Goal: Task Accomplishment & Management: Manage account settings

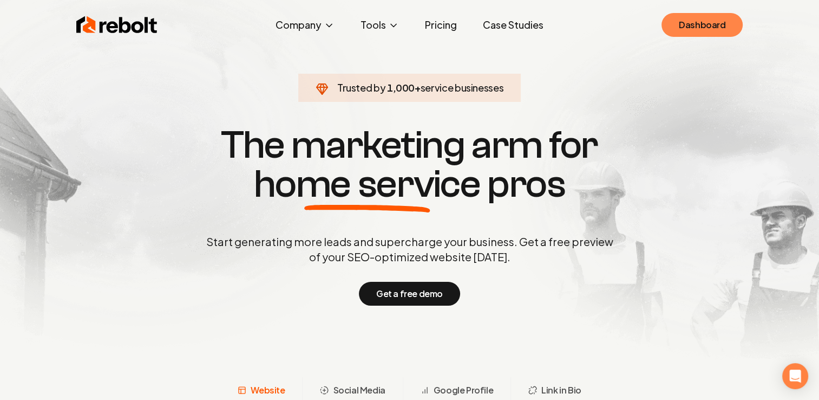
click at [701, 26] on link "Dashboard" at bounding box center [702, 25] width 81 height 24
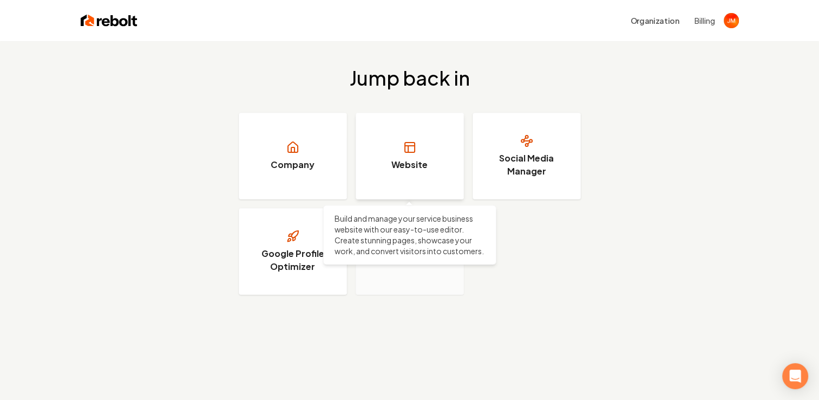
click at [408, 151] on icon at bounding box center [408, 149] width 0 height 6
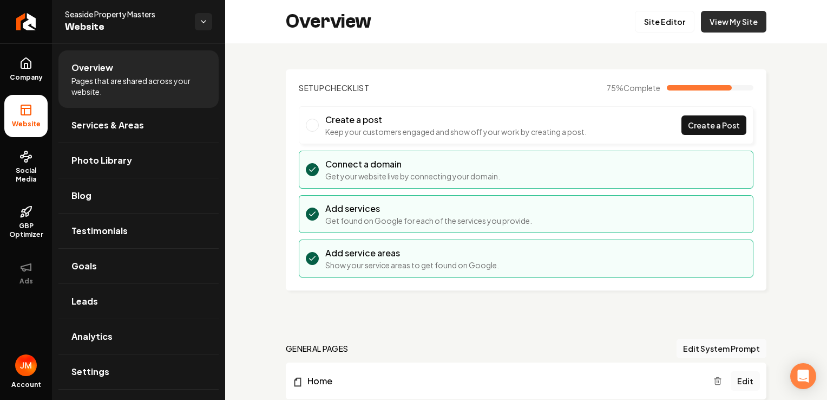
click at [733, 21] on link "View My Site" at bounding box center [734, 22] width 66 height 22
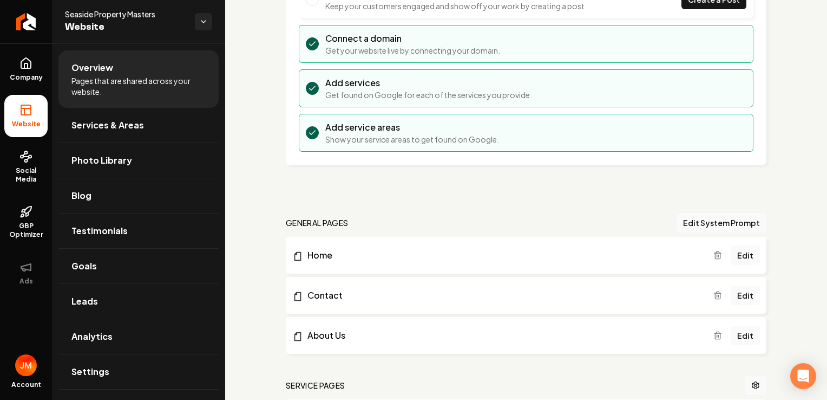
scroll to position [127, 0]
click at [809, 137] on div "Setup Checklist 75 % Complete Create a post Keep your customers engaged and sho…" at bounding box center [526, 383] width 602 height 935
click at [742, 250] on link "Edit" at bounding box center [745, 253] width 29 height 19
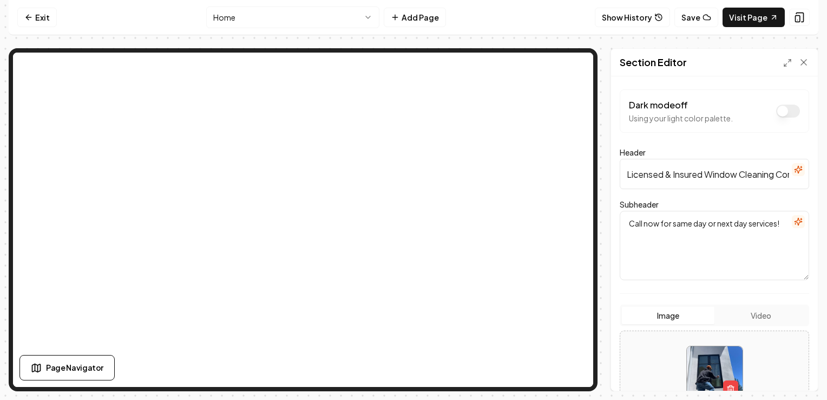
click at [675, 179] on input "Licensed & Insured Window Cleaning Company" at bounding box center [715, 174] width 190 height 30
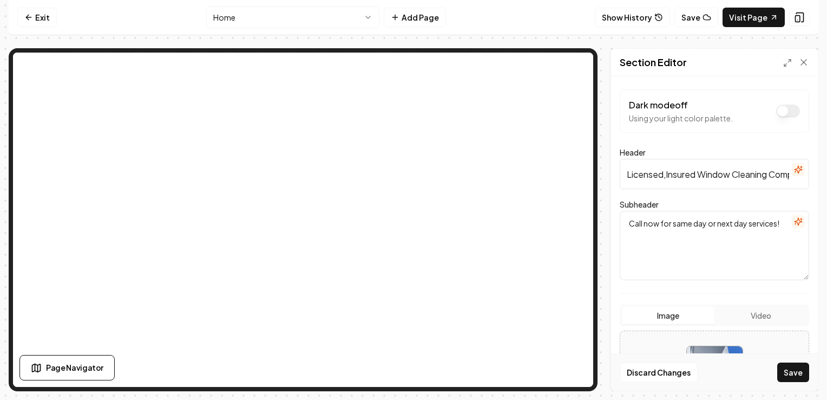
click at [700, 175] on input "Licensed,Insured Window Cleaning Company" at bounding box center [715, 174] width 190 height 30
click at [767, 182] on input "Licensed,Insured & Reliable Window Cleaning Company" at bounding box center [715, 174] width 190 height 30
type input "Licensed,Insured & Reliable Window Cleaning"
click at [793, 372] on button "Save" at bounding box center [794, 371] width 32 height 19
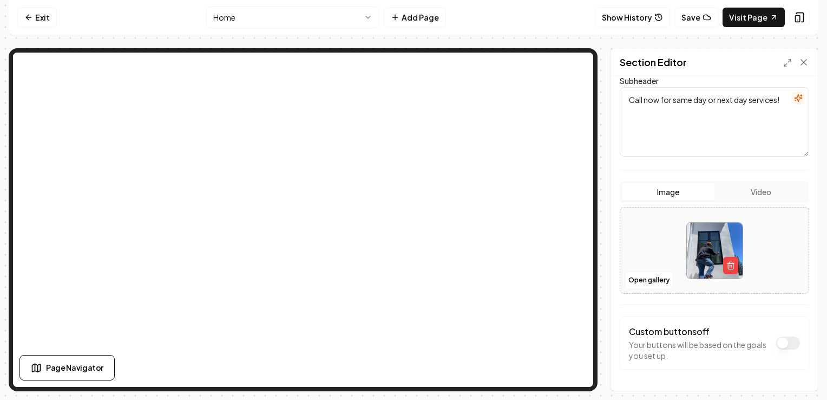
scroll to position [158, 0]
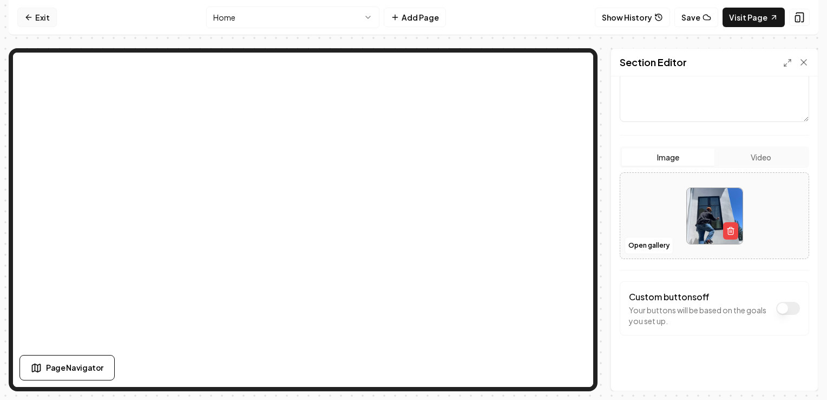
click at [40, 16] on link "Exit" at bounding box center [37, 17] width 40 height 19
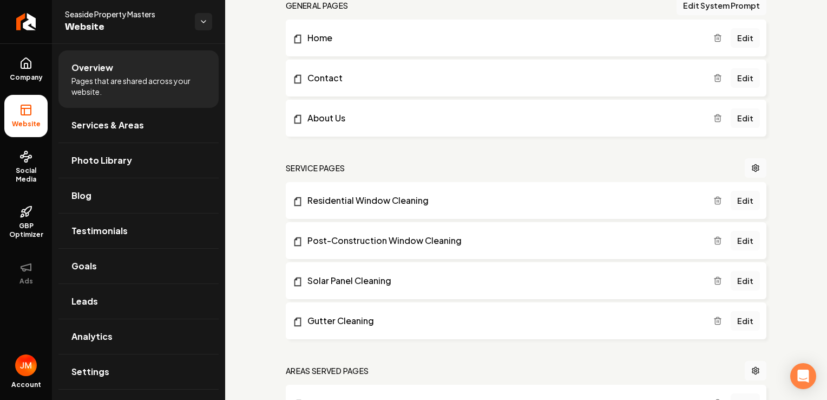
scroll to position [350, 0]
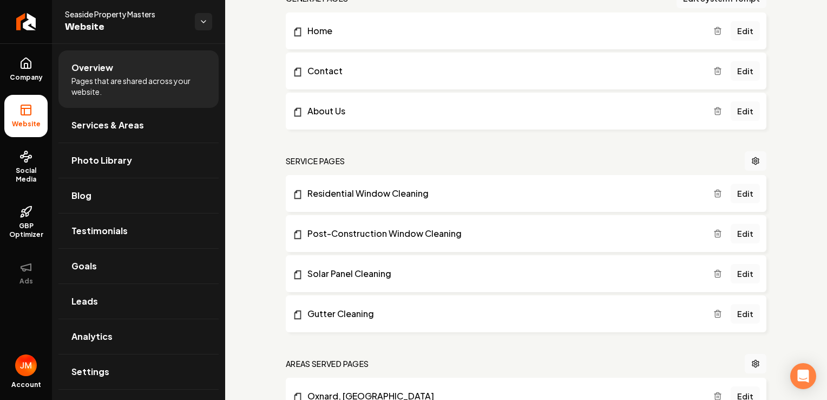
click at [714, 236] on icon "Main content area" at bounding box center [718, 233] width 9 height 9
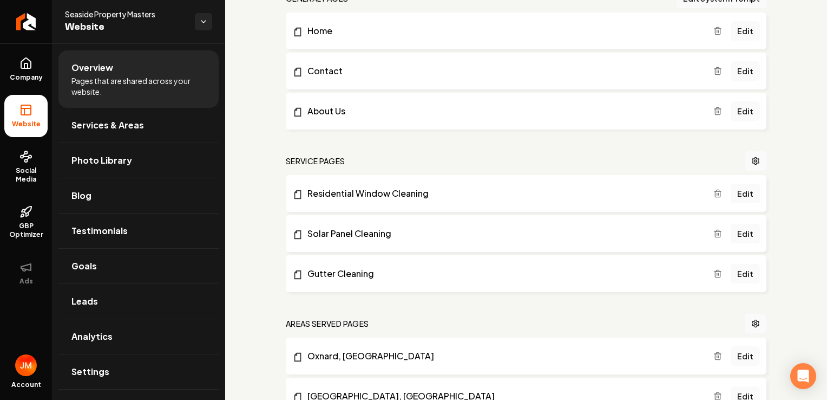
click at [633, 362] on li "Oxnard, [GEOGRAPHIC_DATA] Edit" at bounding box center [526, 355] width 481 height 37
click at [334, 363] on li "Oxnard, [GEOGRAPHIC_DATA] Edit" at bounding box center [526, 355] width 481 height 37
click at [333, 355] on link "Oxnard, [GEOGRAPHIC_DATA]" at bounding box center [502, 355] width 421 height 13
click at [351, 390] on link "[GEOGRAPHIC_DATA], [GEOGRAPHIC_DATA]" at bounding box center [502, 395] width 421 height 13
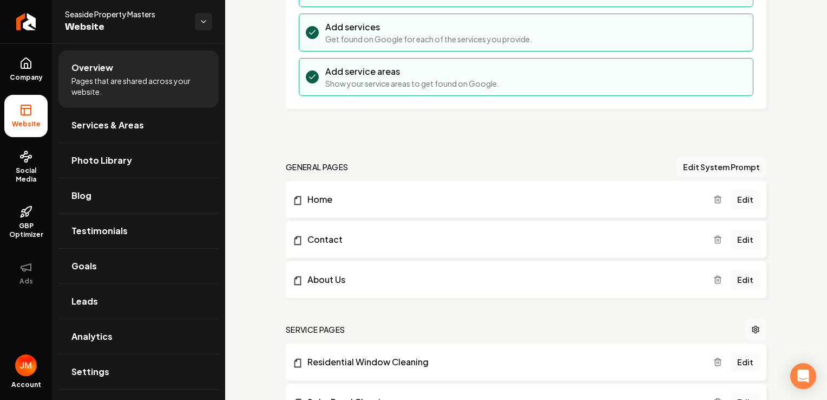
scroll to position [113, 0]
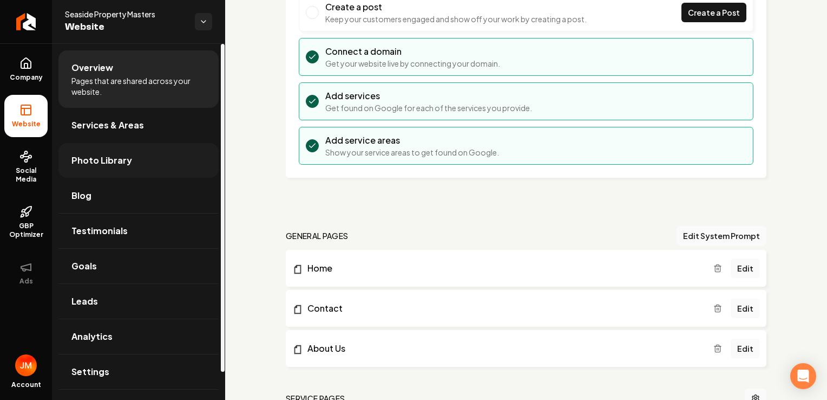
click at [121, 173] on link "Photo Library" at bounding box center [138, 160] width 160 height 35
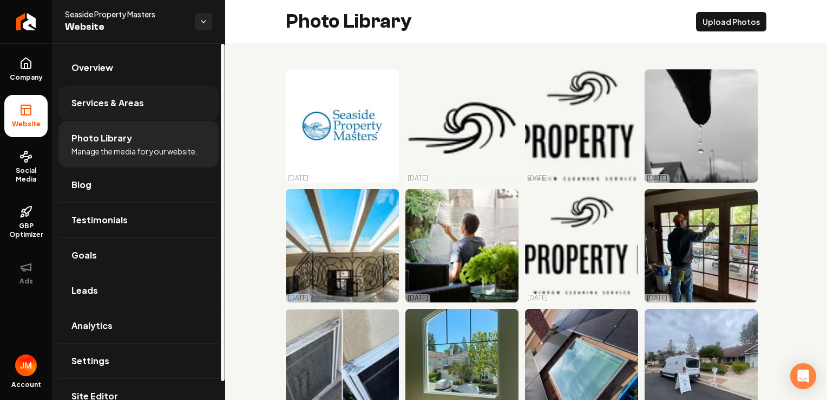
click at [128, 106] on span "Services & Areas" at bounding box center [107, 102] width 73 height 13
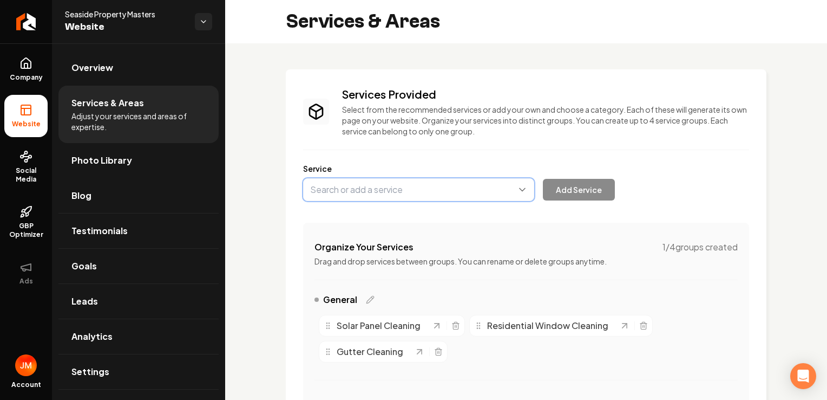
click at [359, 190] on button "Main content area" at bounding box center [418, 189] width 231 height 23
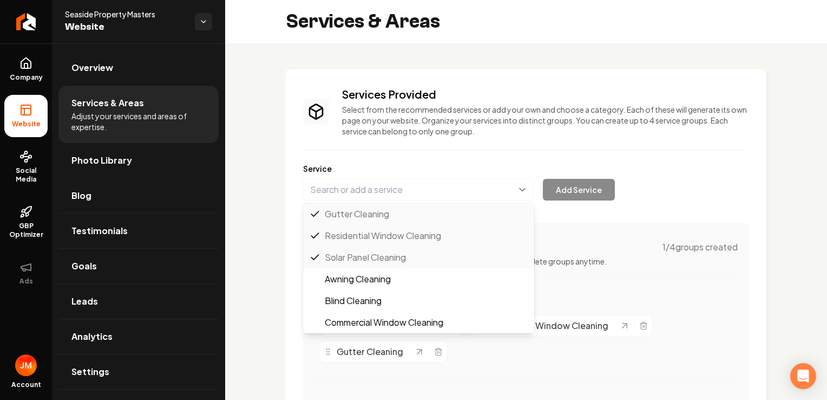
click at [536, 82] on div "Services Provided Select from the recommended services or add your own and choo…" at bounding box center [526, 263] width 481 height 389
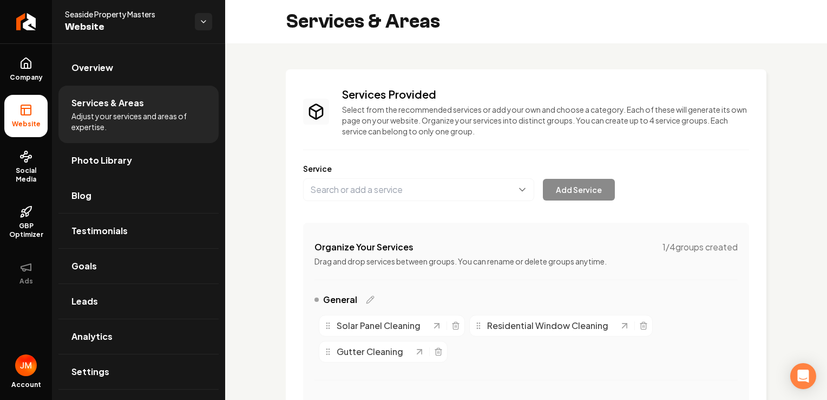
click at [23, 114] on rect at bounding box center [26, 110] width 10 height 10
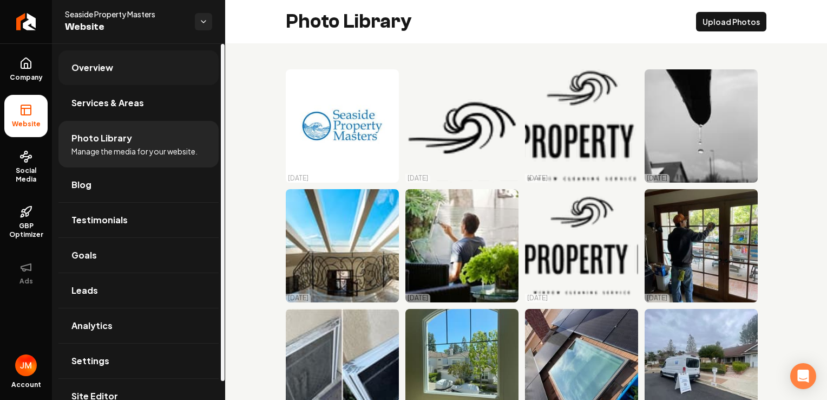
click at [132, 70] on link "Overview" at bounding box center [138, 67] width 160 height 35
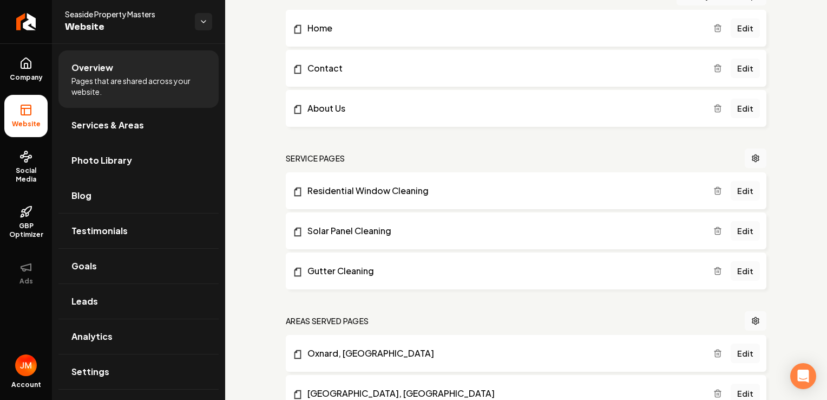
scroll to position [346, 0]
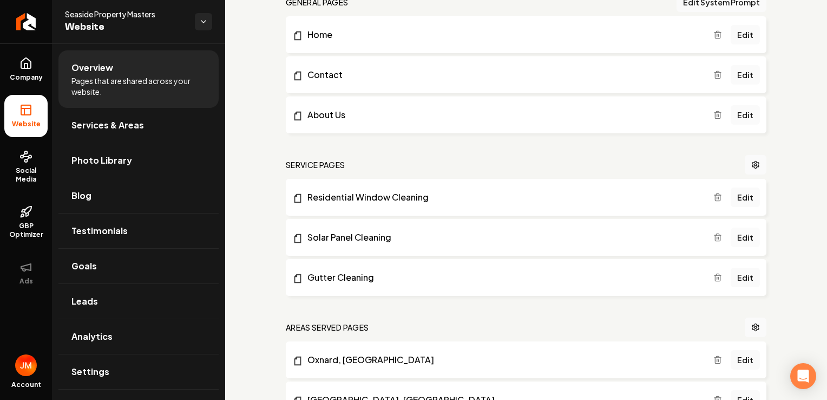
click at [743, 233] on link "Edit" at bounding box center [745, 236] width 29 height 19
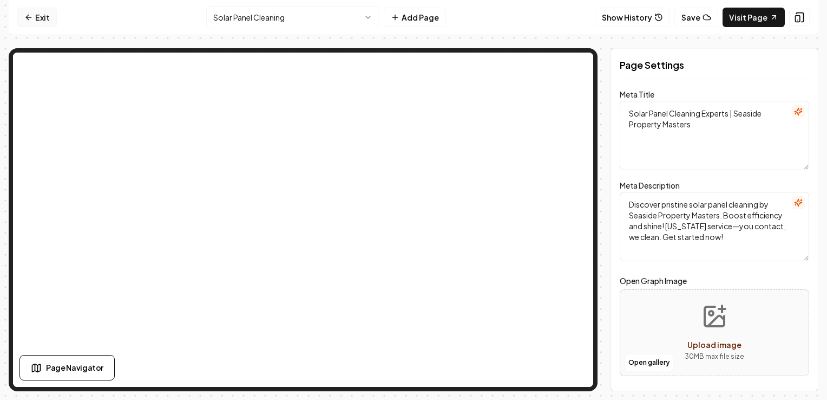
click at [26, 16] on icon at bounding box center [28, 17] width 9 height 9
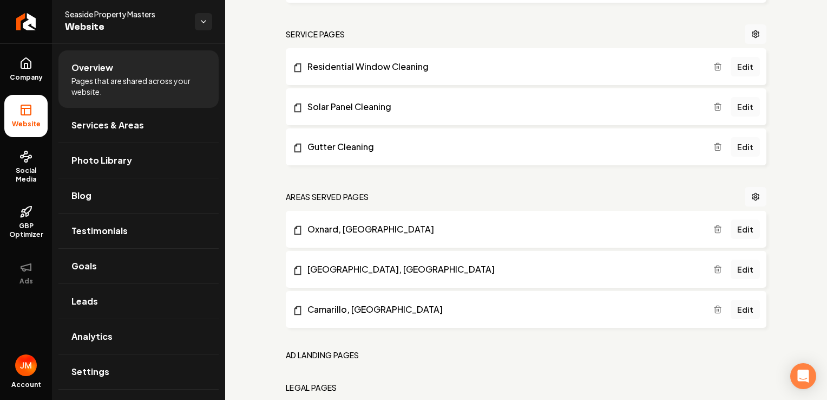
scroll to position [537, 0]
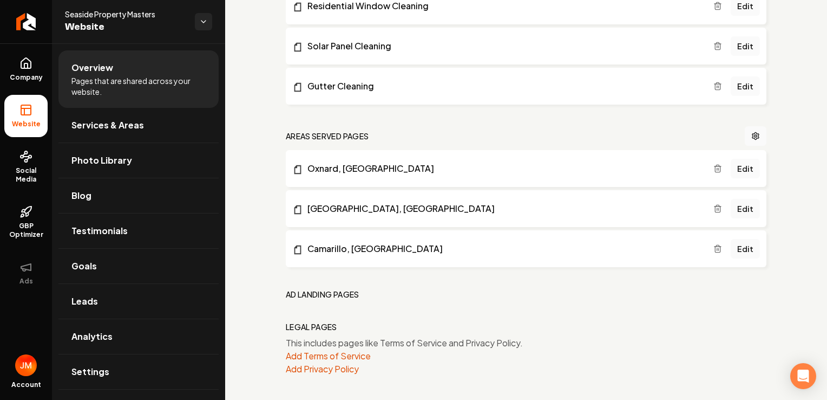
click at [354, 134] on h2 "Areas Served Pages" at bounding box center [327, 136] width 83 height 11
click at [752, 137] on icon "Main content area" at bounding box center [756, 136] width 9 height 9
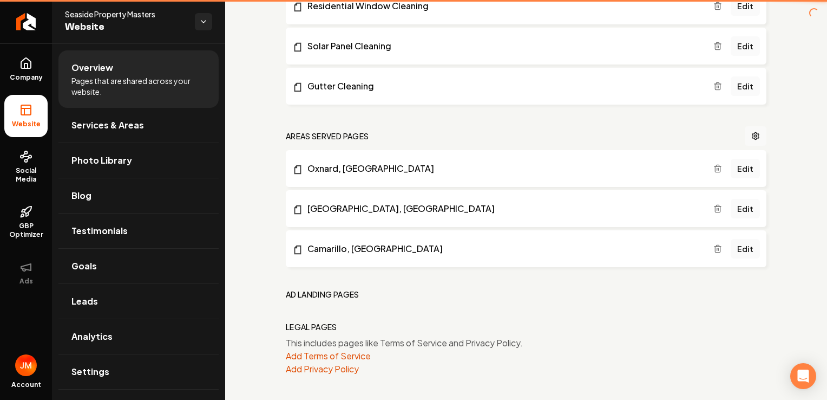
scroll to position [260, 0]
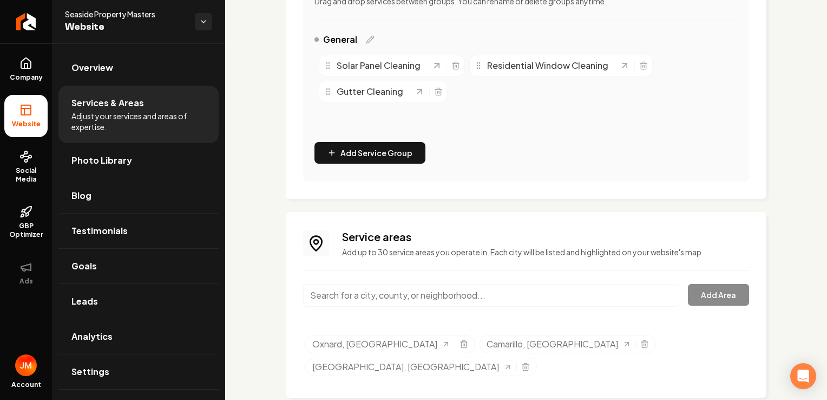
click at [387, 293] on input "Main content area" at bounding box center [491, 295] width 376 height 23
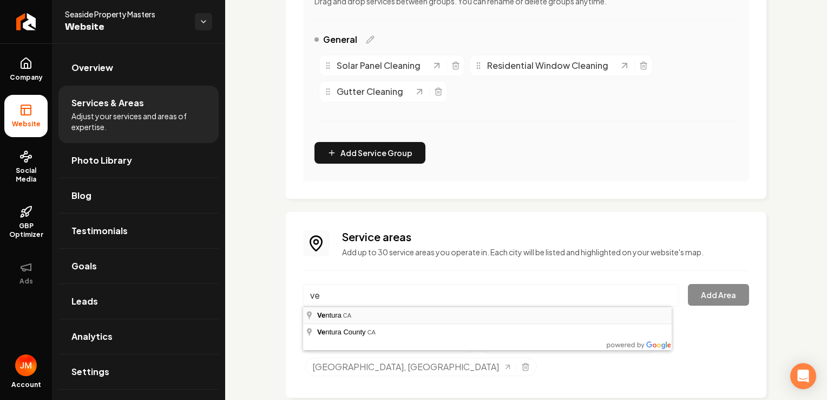
type input "[GEOGRAPHIC_DATA], [GEOGRAPHIC_DATA]"
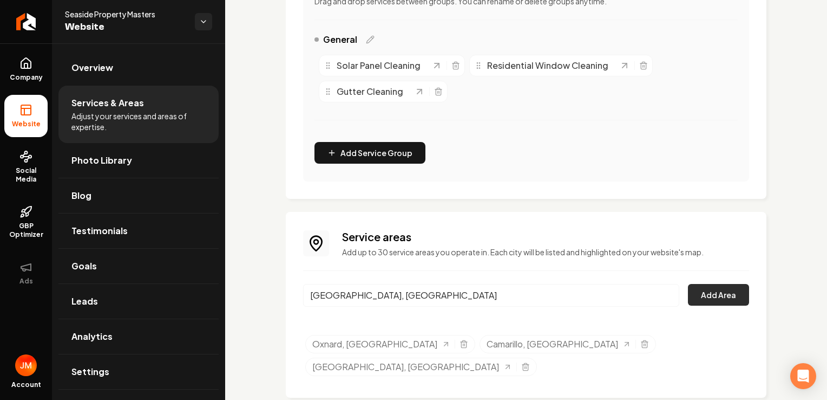
click at [720, 294] on button "Add Area" at bounding box center [718, 295] width 61 height 22
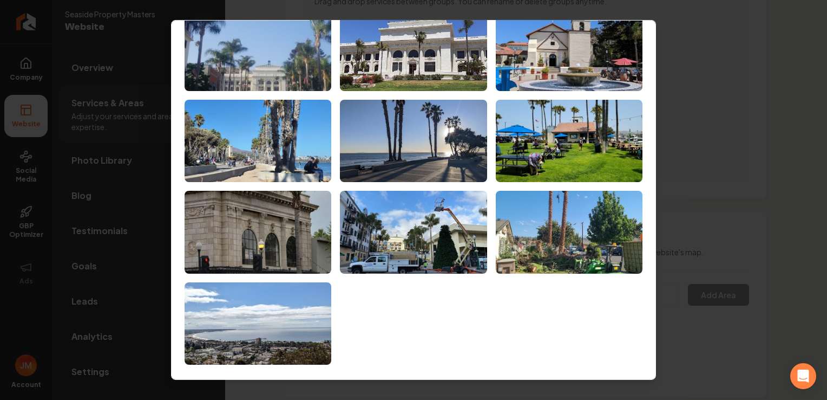
scroll to position [58, 0]
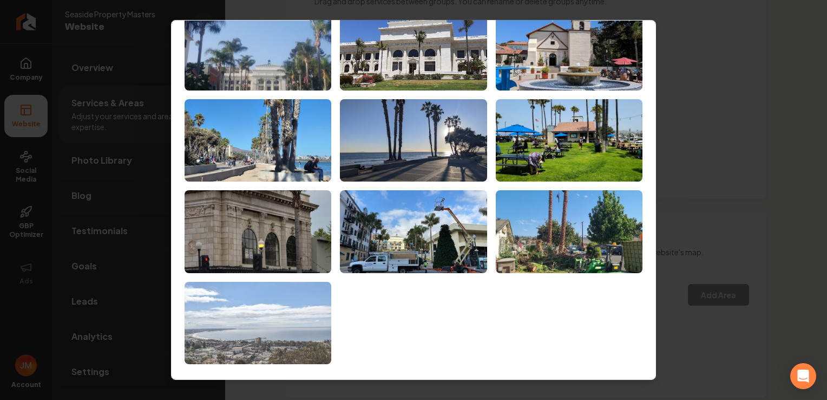
click at [196, 340] on img at bounding box center [258, 323] width 147 height 83
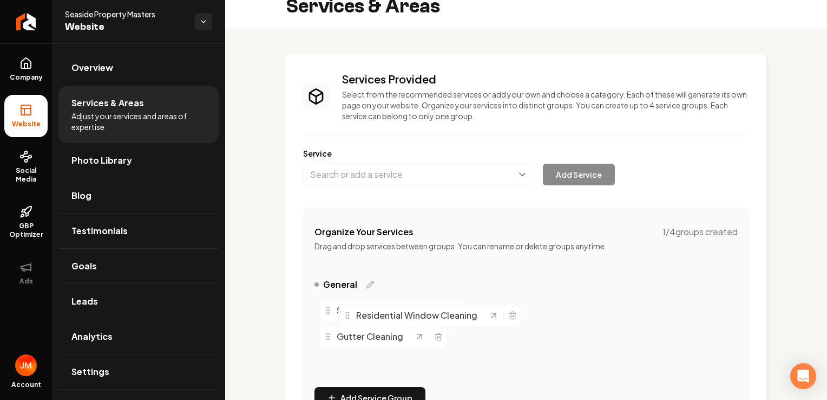
scroll to position [19, 0]
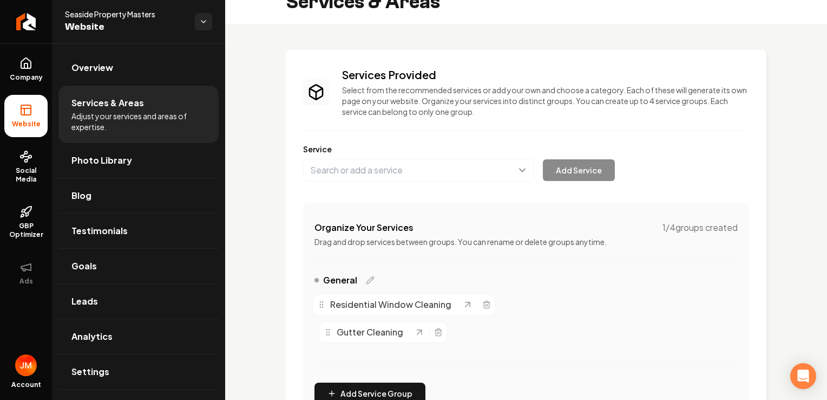
drag, startPoint x: 482, startPoint y: 318, endPoint x: 325, endPoint y: 308, distance: 157.4
click at [325, 308] on icon "Main content area" at bounding box center [321, 304] width 9 height 9
click at [415, 330] on icon "Main content area" at bounding box center [419, 332] width 11 height 11
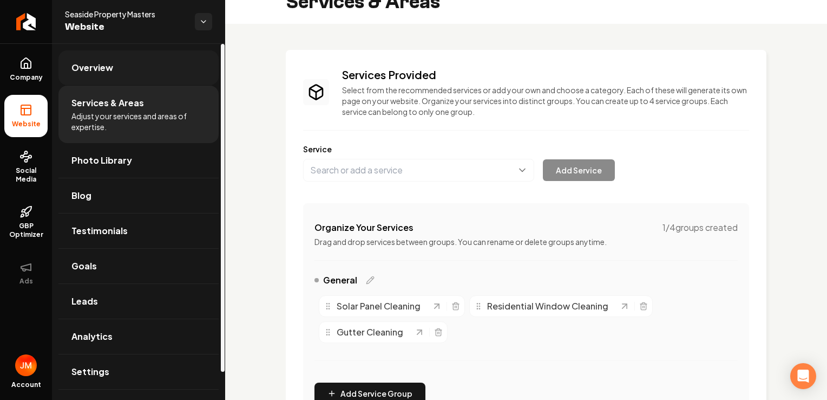
click at [129, 74] on link "Overview" at bounding box center [138, 67] width 160 height 35
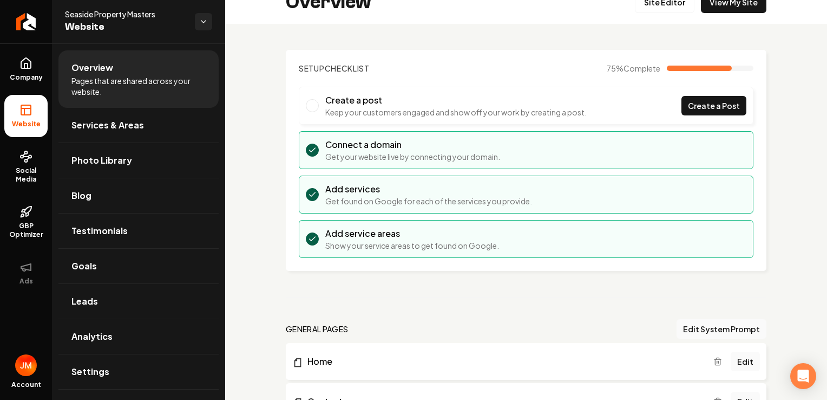
click at [733, 13] on div "Overview Site Editor View My Site" at bounding box center [526, 2] width 602 height 43
click at [726, 5] on link "View My Site" at bounding box center [734, 2] width 66 height 22
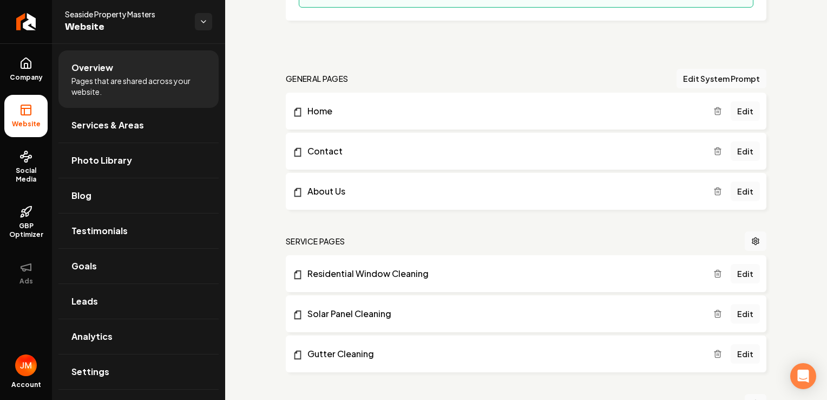
scroll to position [271, 0]
click at [744, 114] on link "Edit" at bounding box center [745, 109] width 29 height 19
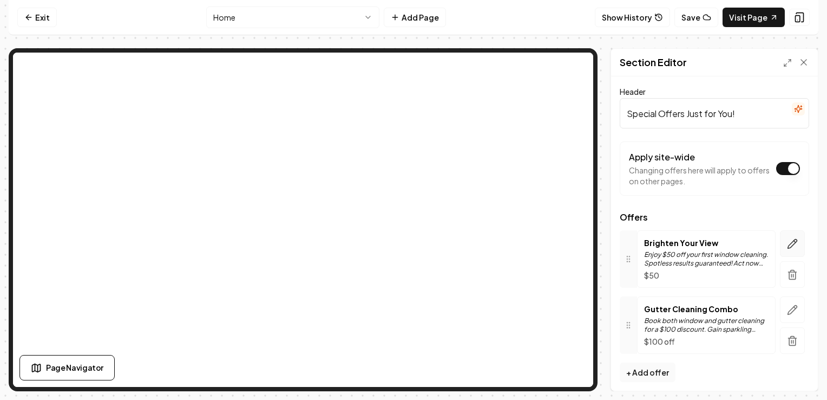
click at [788, 242] on icon "button" at bounding box center [792, 243] width 9 height 9
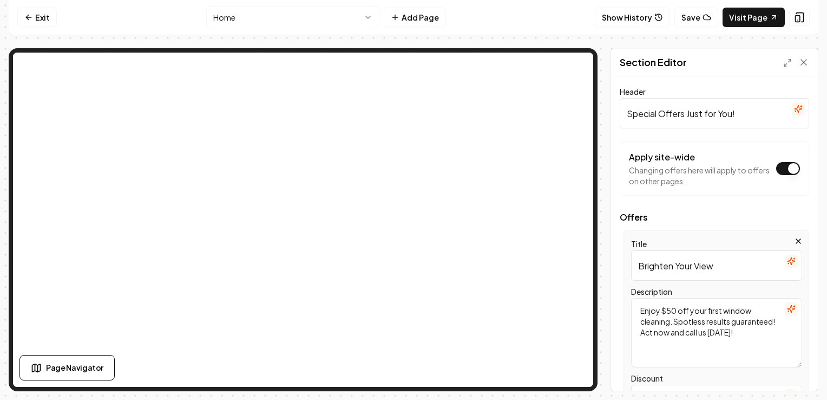
click at [730, 348] on textarea "Enjoy $50 off your first window cleaning. Spotless results guaranteed! Act now …" at bounding box center [716, 332] width 171 height 69
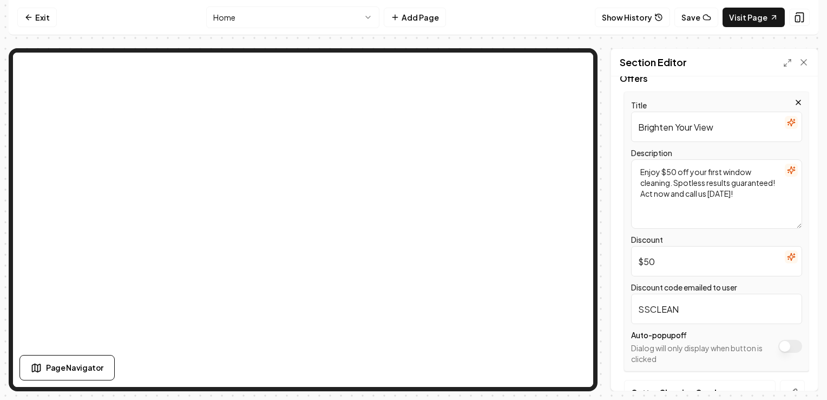
scroll to position [135, 0]
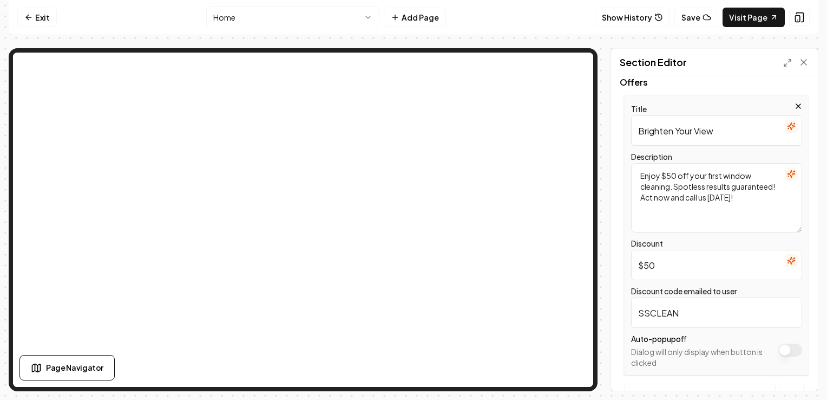
click at [819, 170] on html "Computer Required This feature is only available on a computer. Please switch t…" at bounding box center [413, 200] width 827 height 400
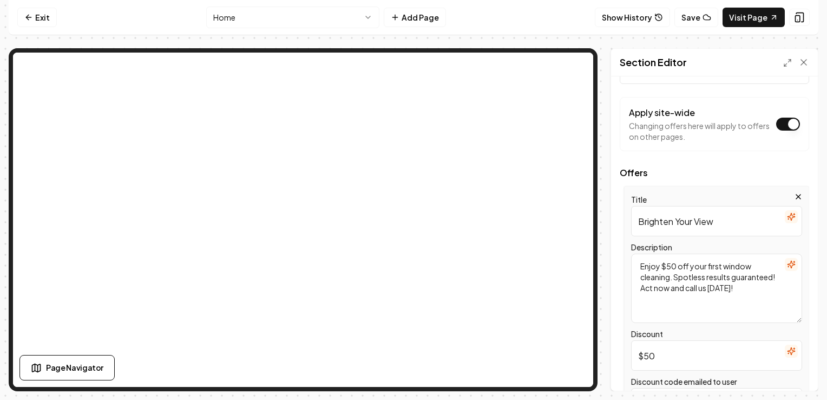
scroll to position [0, 0]
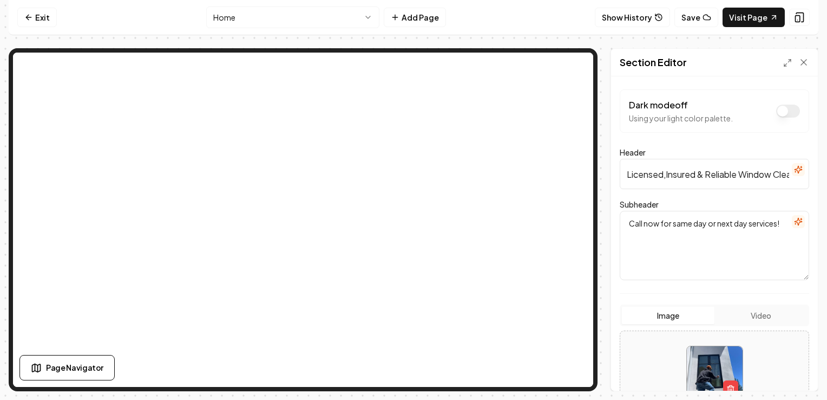
click at [659, 228] on textarea "Call now for same day or next day services!" at bounding box center [715, 245] width 190 height 69
click at [777, 108] on button "Dark mode off" at bounding box center [789, 111] width 24 height 13
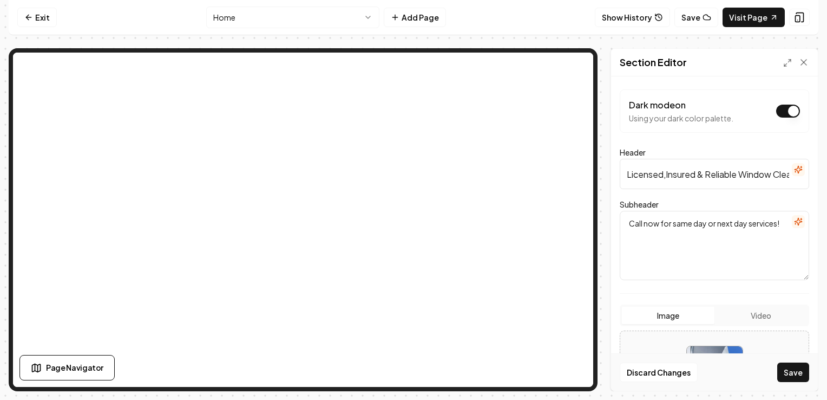
click at [787, 107] on button "Dark mode on" at bounding box center [789, 111] width 24 height 13
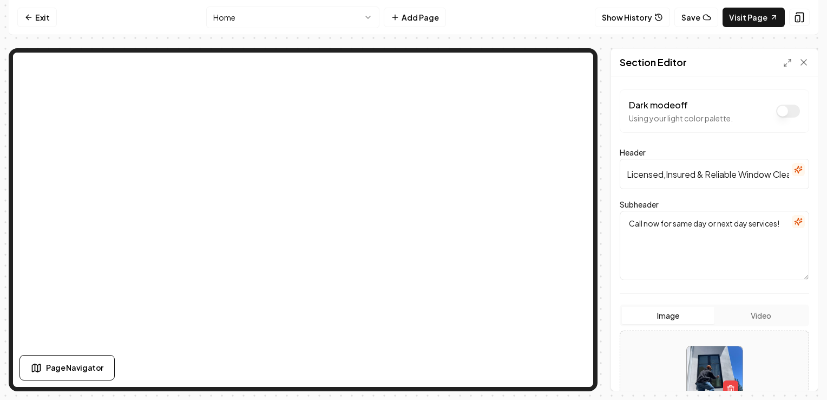
click at [781, 109] on button "Dark mode off" at bounding box center [789, 111] width 24 height 13
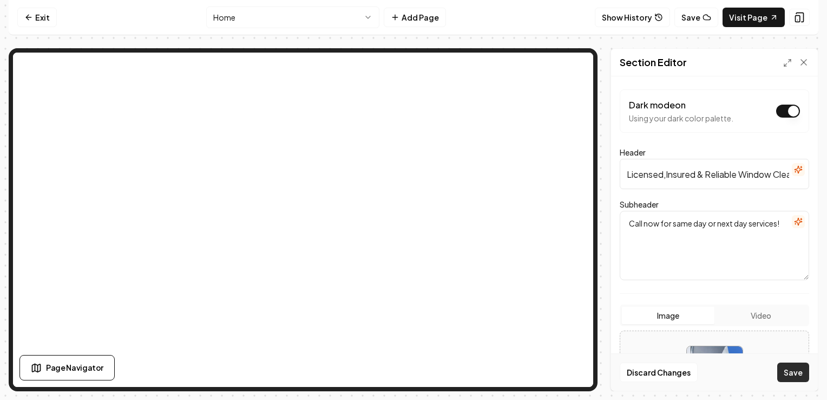
click at [790, 372] on button "Save" at bounding box center [794, 371] width 32 height 19
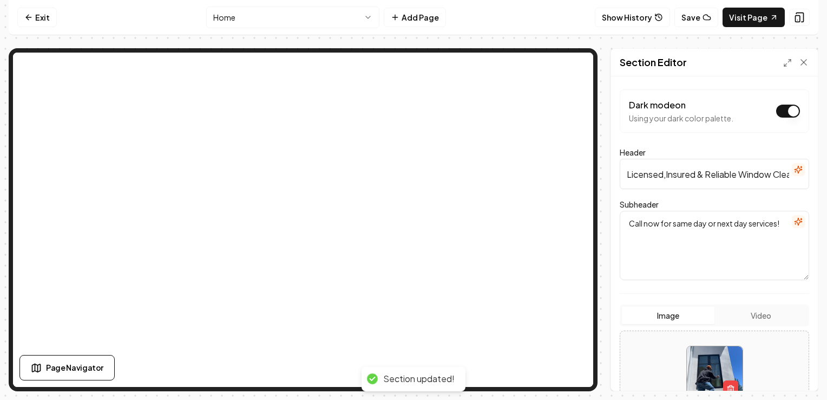
click at [790, 107] on button "Dark mode on" at bounding box center [789, 111] width 24 height 13
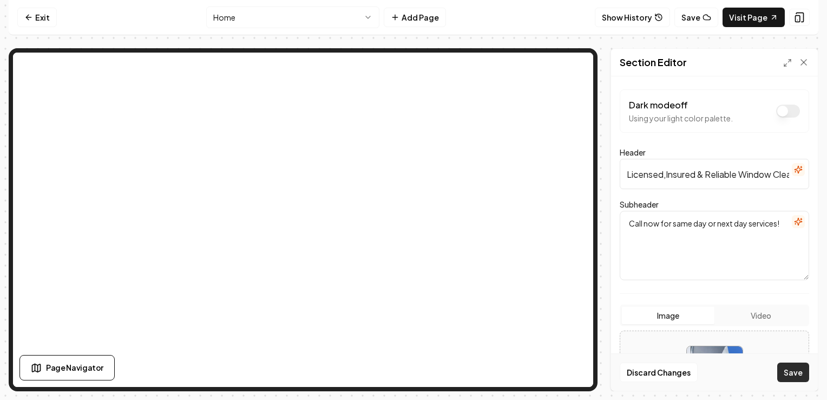
click at [800, 371] on button "Save" at bounding box center [794, 371] width 32 height 19
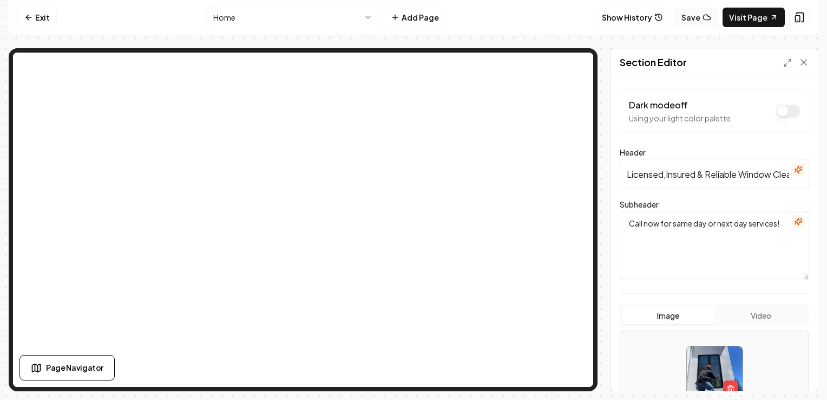
click at [696, 20] on button "Save" at bounding box center [697, 17] width 44 height 19
click at [757, 17] on link "Visit Page" at bounding box center [754, 17] width 62 height 19
